Goal: Obtain resource: Download file/media

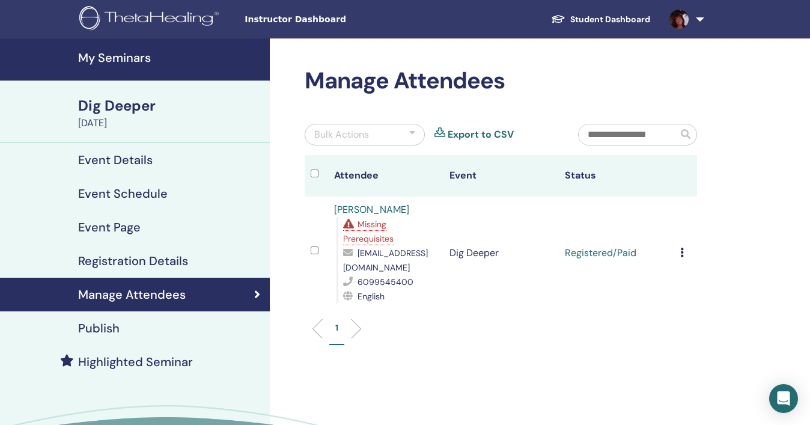
click at [366, 234] on span "Missing Prerequisites" at bounding box center [368, 231] width 50 height 25
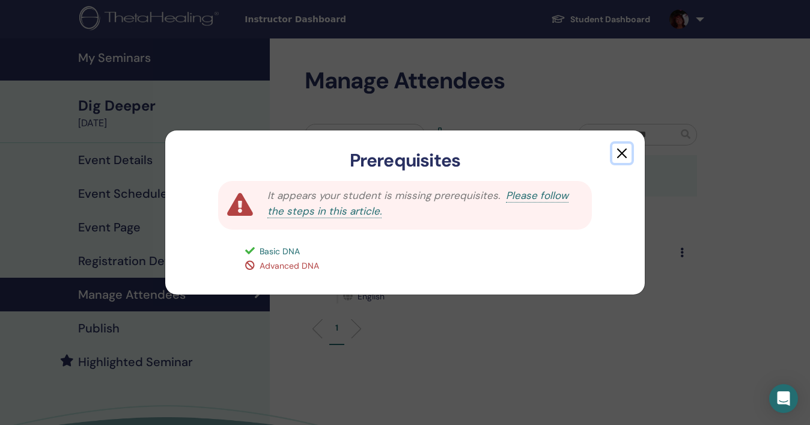
click at [621, 152] on button "button" at bounding box center [621, 153] width 19 height 19
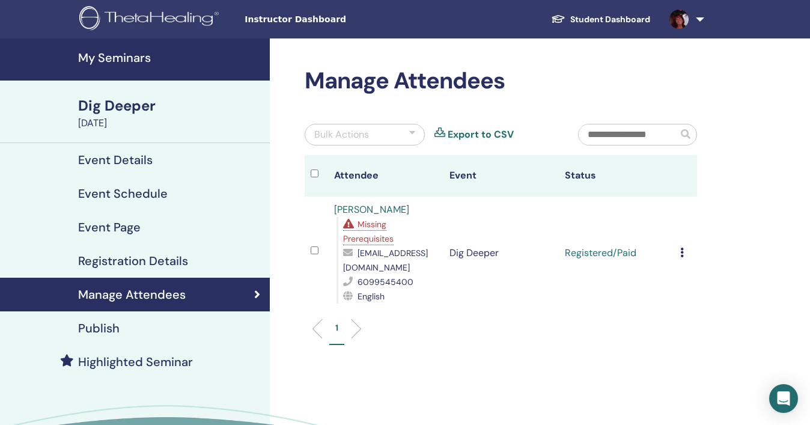
click at [311, 20] on span "Instructor Dashboard" at bounding box center [334, 19] width 180 height 13
click at [277, 22] on span "Instructor Dashboard" at bounding box center [334, 19] width 180 height 13
click at [136, 54] on h4 "My Seminars" at bounding box center [170, 57] width 184 height 14
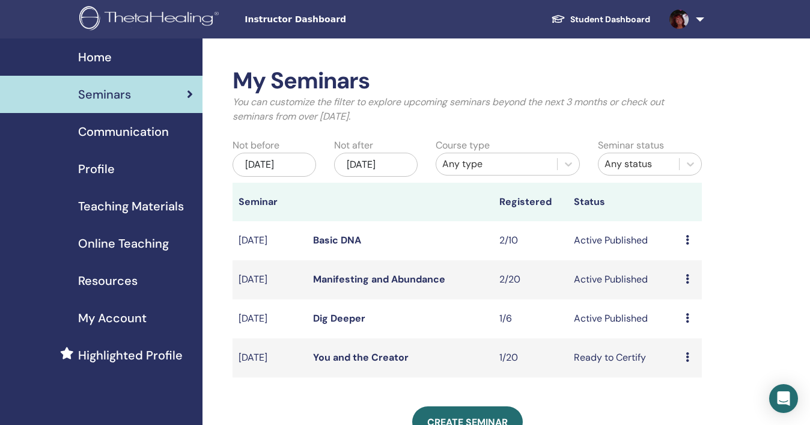
click at [130, 247] on span "Online Teaching" at bounding box center [123, 243] width 91 height 18
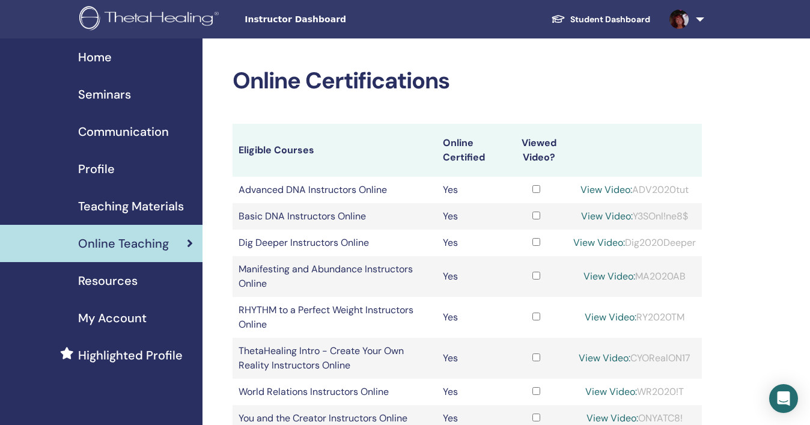
click at [147, 205] on span "Teaching Materials" at bounding box center [131, 206] width 106 height 18
click at [147, 204] on span "Teaching Materials" at bounding box center [131, 206] width 106 height 18
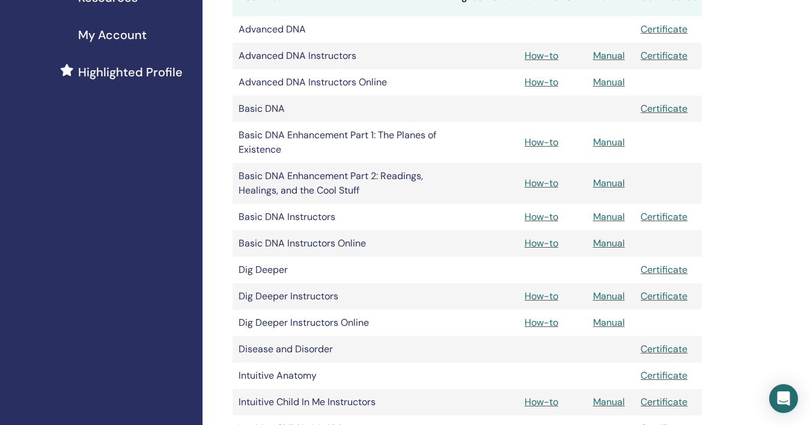
scroll to position [301, 0]
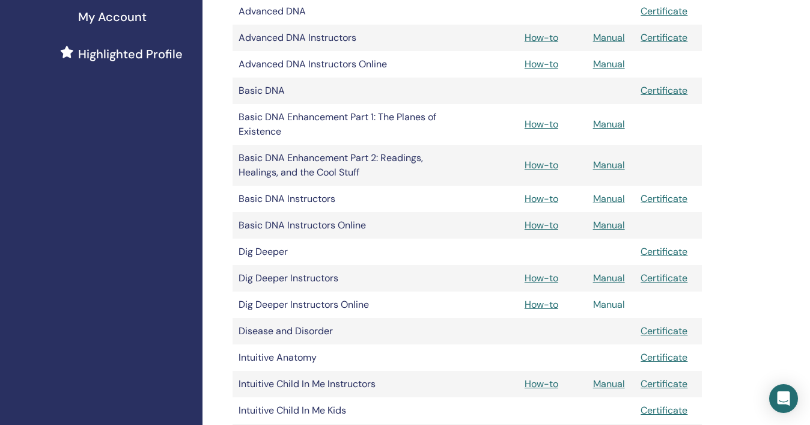
click at [602, 306] on link "Manual" at bounding box center [609, 304] width 32 height 13
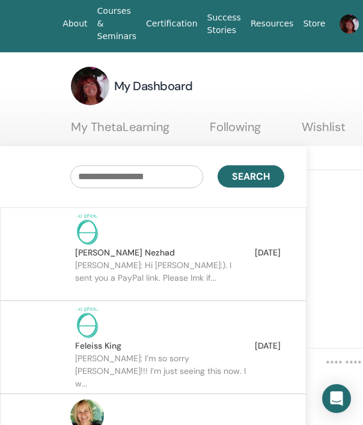
click at [360, 23] on link at bounding box center [345, 24] width 30 height 38
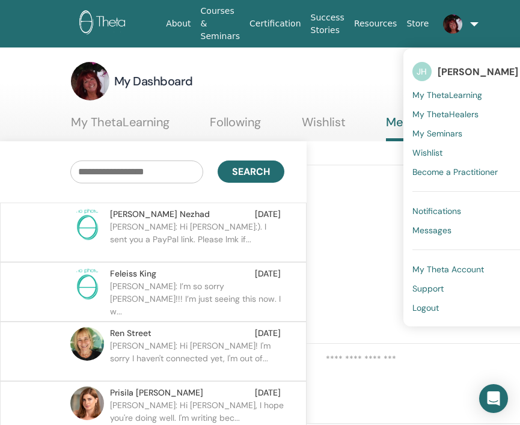
click at [362, 22] on link at bounding box center [448, 24] width 30 height 38
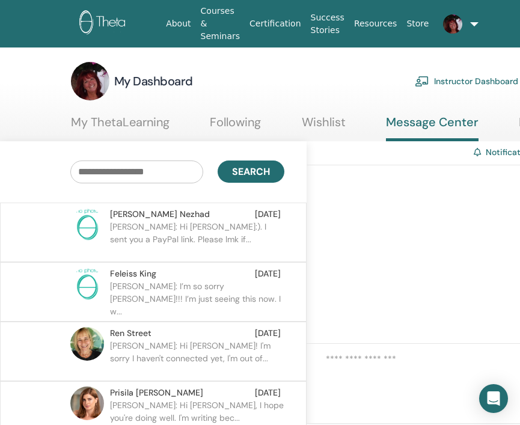
click at [362, 81] on link "Instructor Dashboard" at bounding box center [465, 81] width 103 height 26
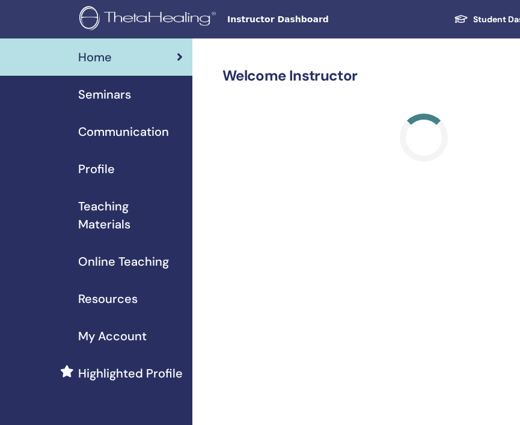
click at [112, 217] on span "Teaching Materials" at bounding box center [130, 215] width 105 height 36
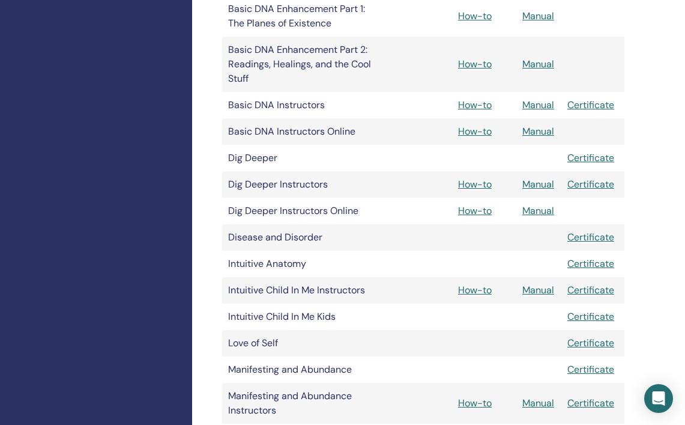
scroll to position [416, 0]
